Goal: Ask a question

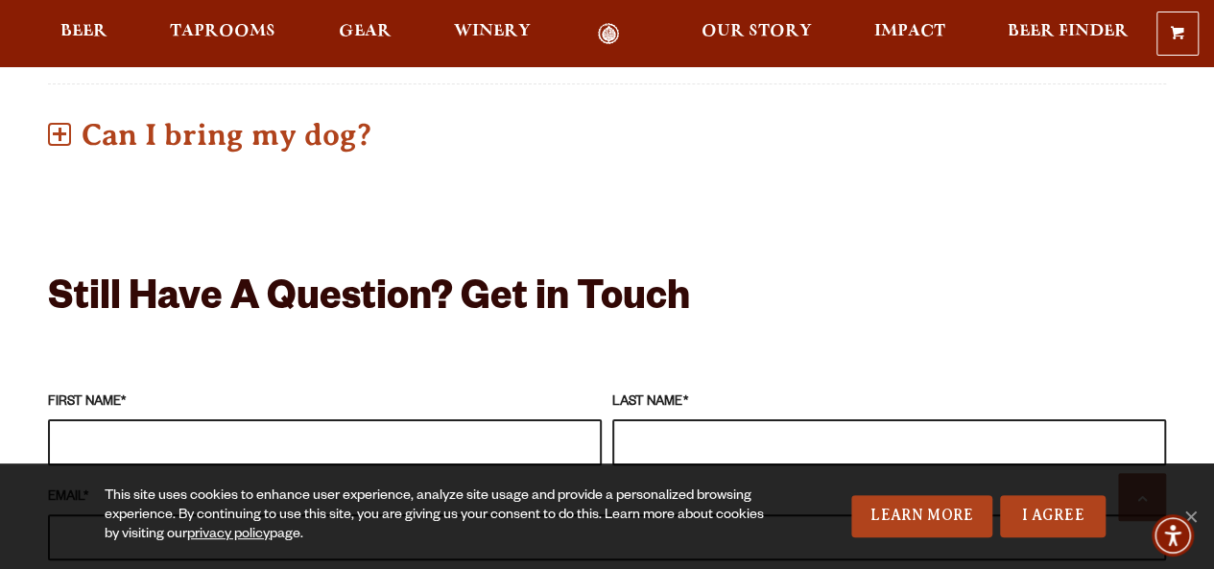
scroll to position [1439, 0]
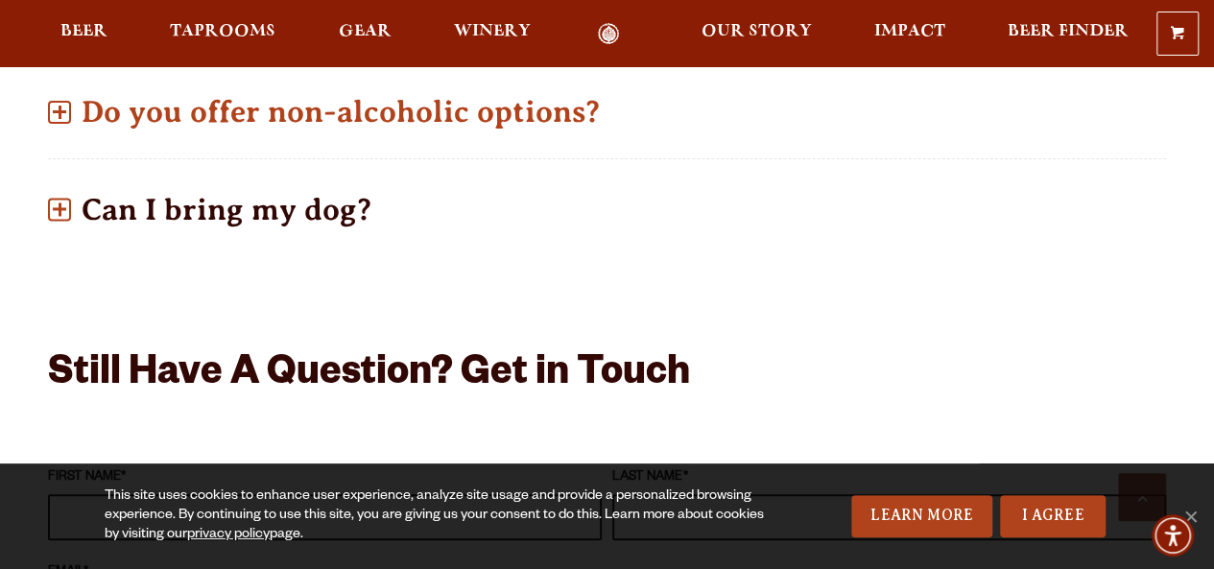
click at [129, 176] on p "Can I bring my dog?" at bounding box center [607, 210] width 1118 height 68
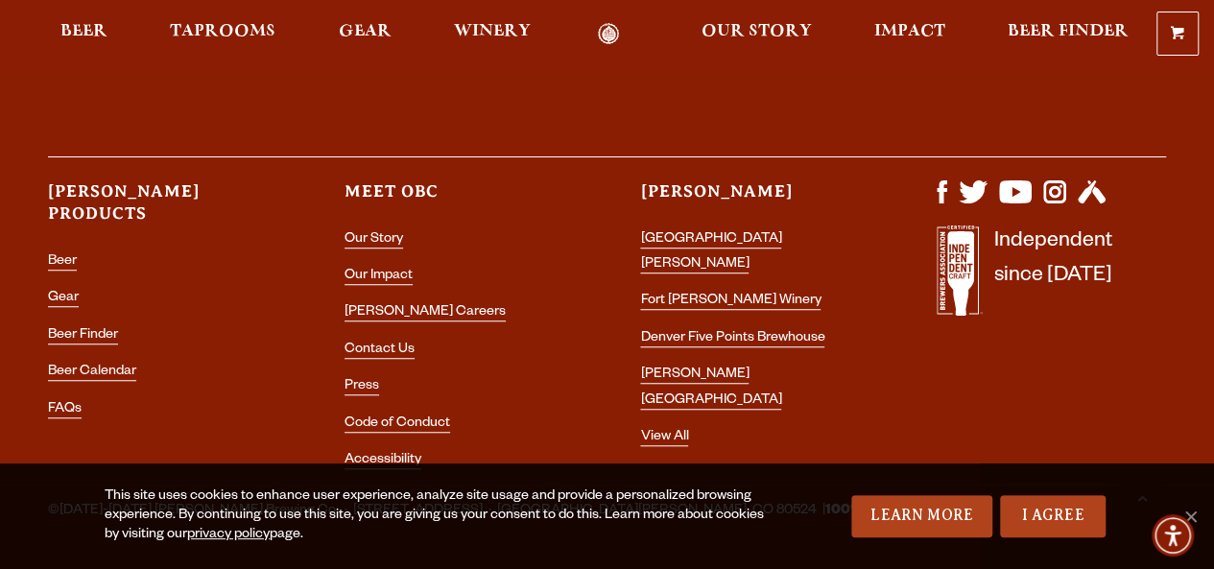
scroll to position [4217, 0]
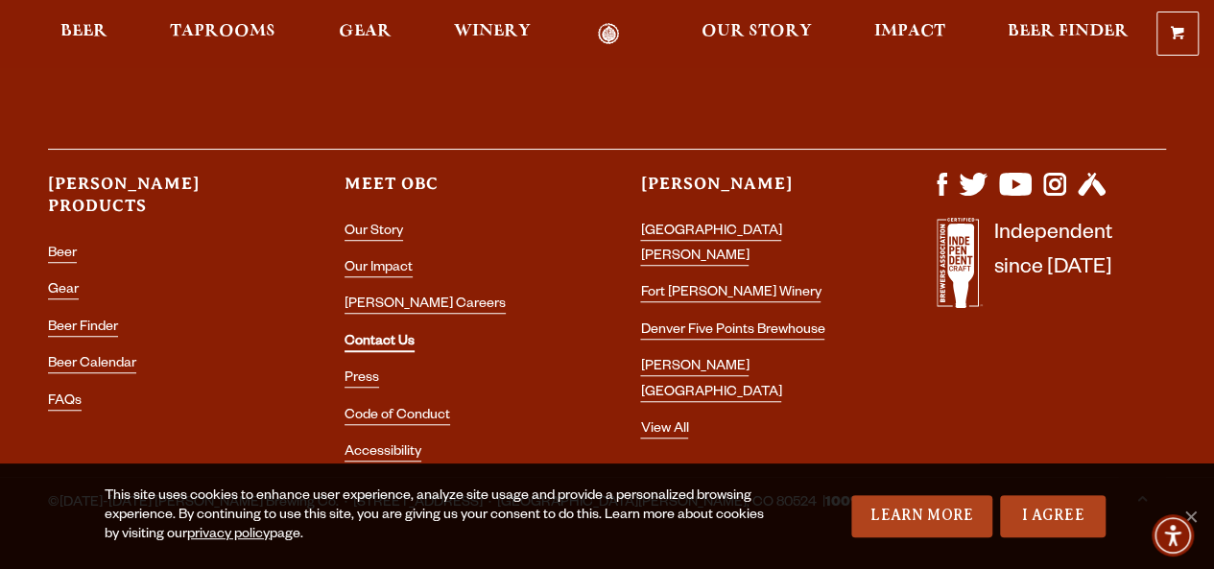
click at [376, 335] on link "Contact Us" at bounding box center [380, 343] width 70 height 17
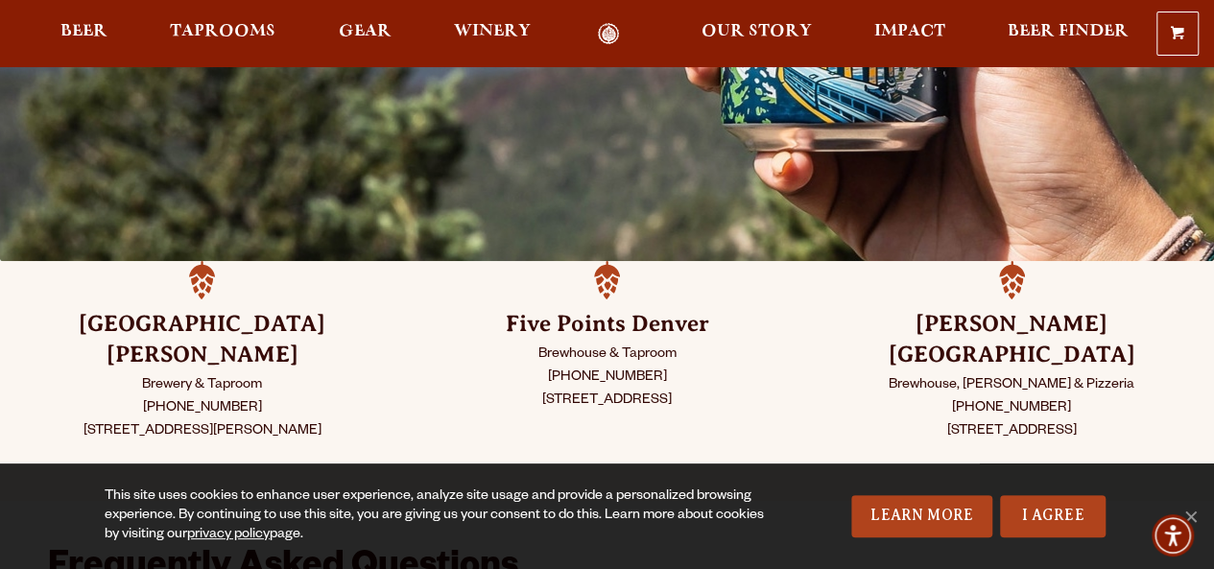
scroll to position [384, 0]
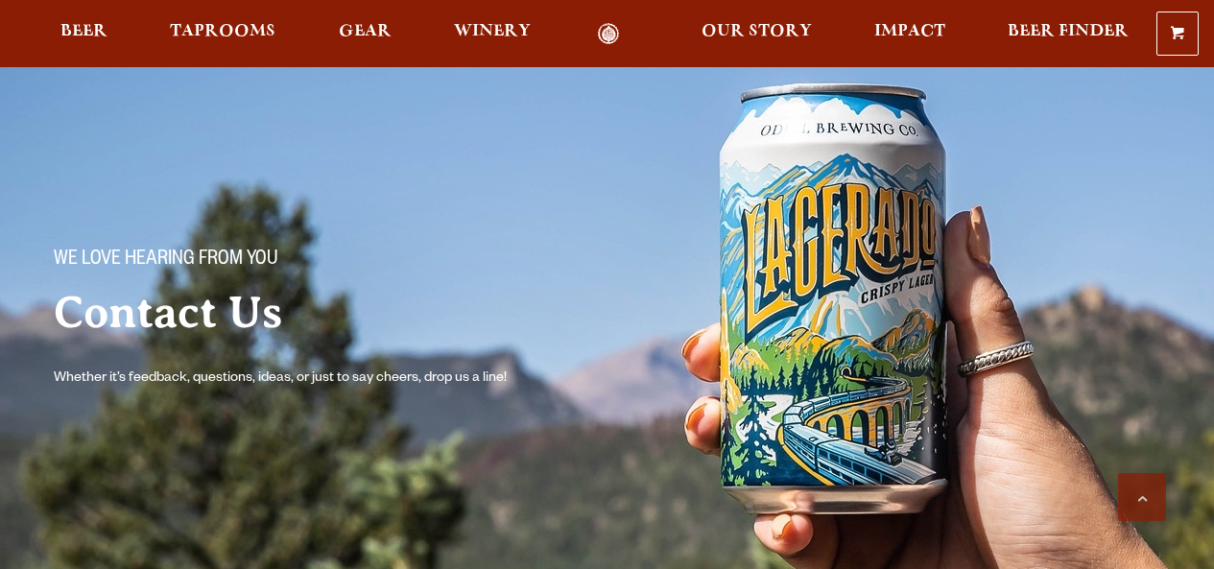
scroll to position [1606, 0]
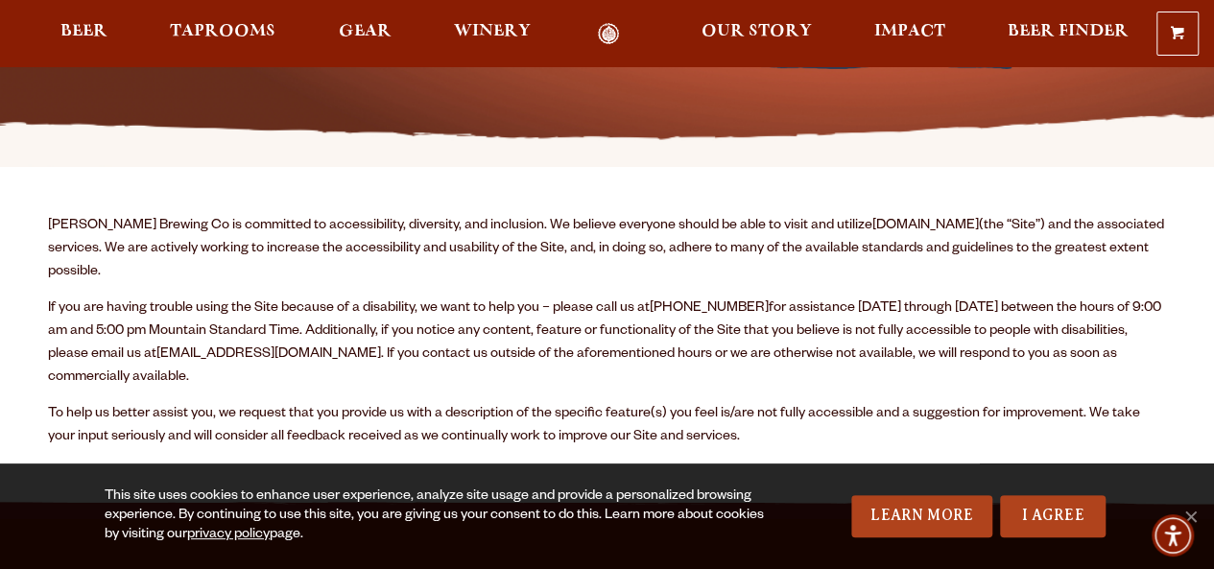
scroll to position [384, 0]
